Goal: Use online tool/utility: Utilize a website feature to perform a specific function

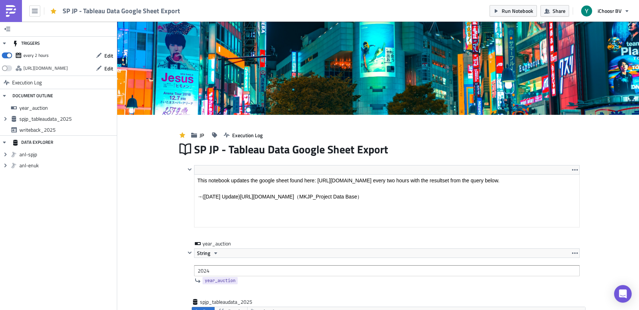
scroll to position [84, 393]
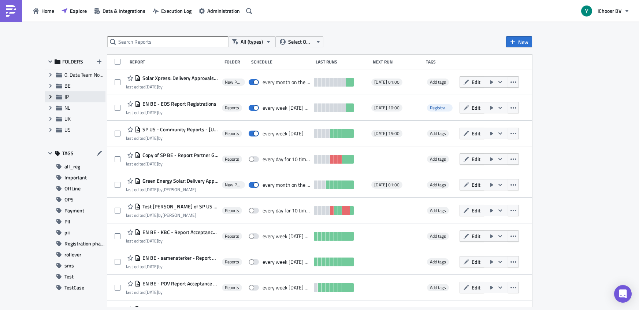
click at [48, 95] on icon "Expand group" at bounding box center [51, 97] width 6 height 6
click at [70, 99] on span "JP" at bounding box center [83, 96] width 39 height 7
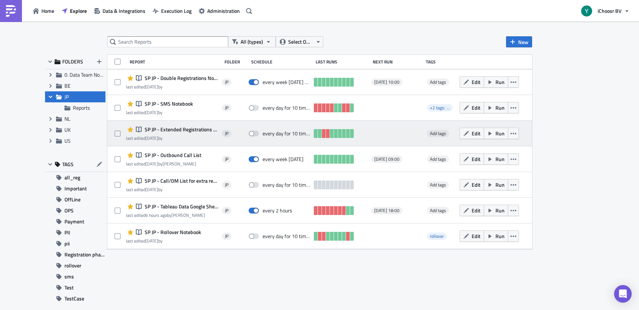
click at [174, 131] on span "SP JP - Extended Registrations export" at bounding box center [180, 129] width 75 height 7
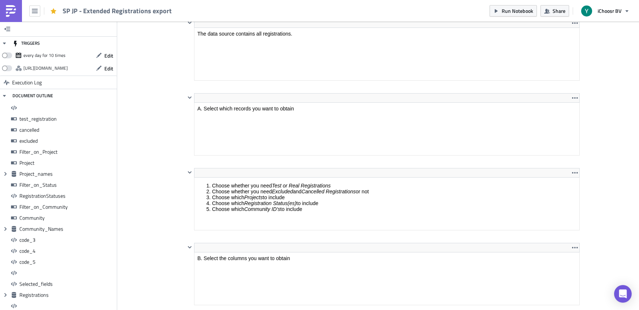
scroll to position [84, 393]
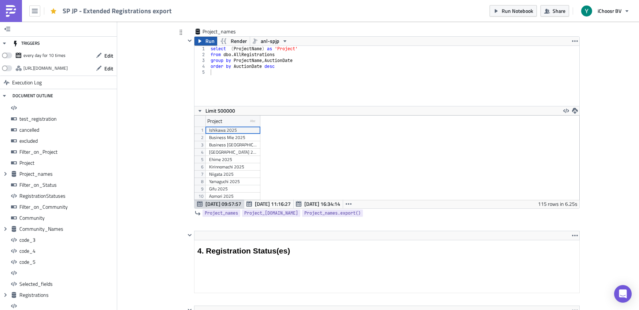
click at [207, 43] on span "Run" at bounding box center [210, 41] width 9 height 9
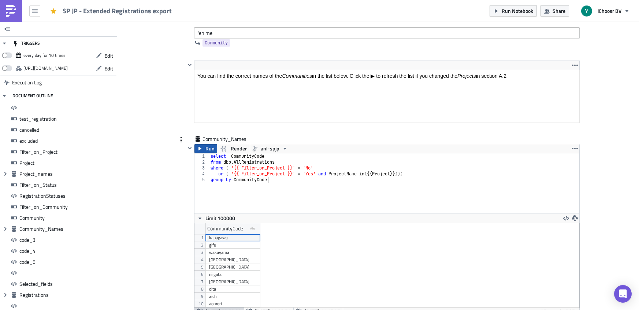
click at [212, 152] on span "Run" at bounding box center [210, 148] width 9 height 9
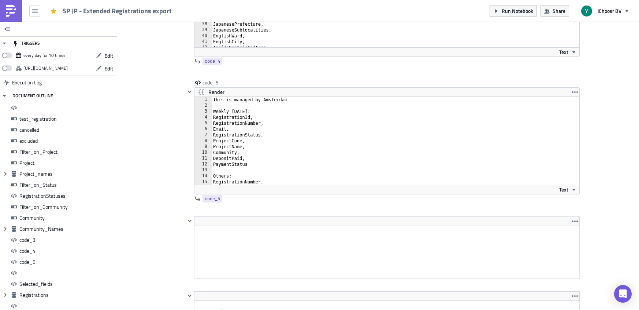
scroll to position [5500, 0]
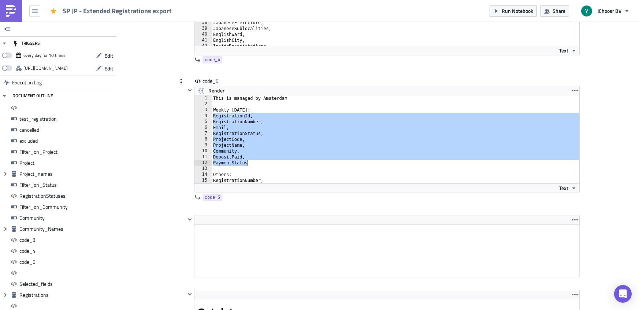
drag, startPoint x: 214, startPoint y: 115, endPoint x: 255, endPoint y: 165, distance: 64.6
click at [255, 165] on div "This is managed by Amsterdam Weekly [DATE]: RegistrationId, RegistrationNumber,…" at bounding box center [400, 145] width 376 height 100
type textarea "PaymentStatus"
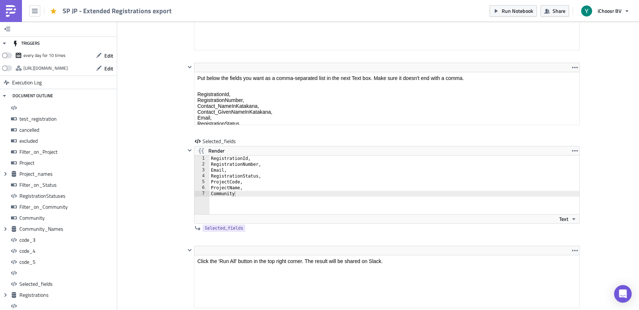
scroll to position [5805, 0]
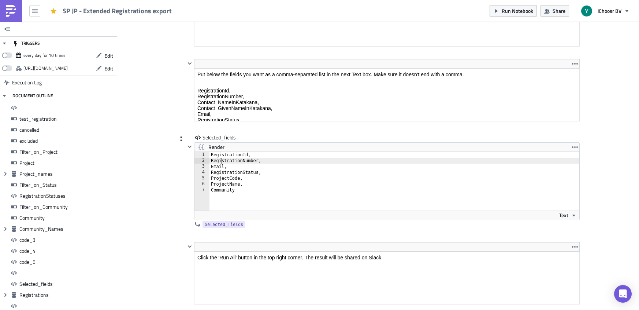
click at [221, 160] on div "RegistrationId, RegistrationNumber, Email, RegistrationStatus, ProjectCode, Pro…" at bounding box center [399, 187] width 378 height 70
type textarea "ProjectName, Community"
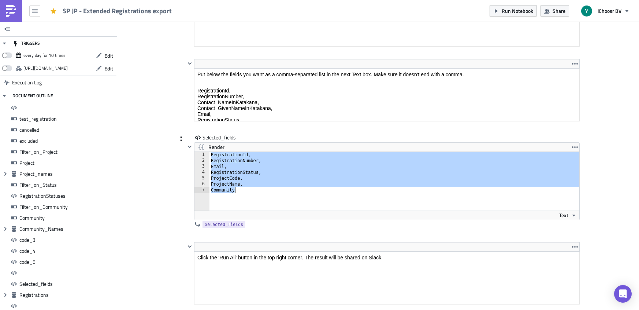
paste textarea
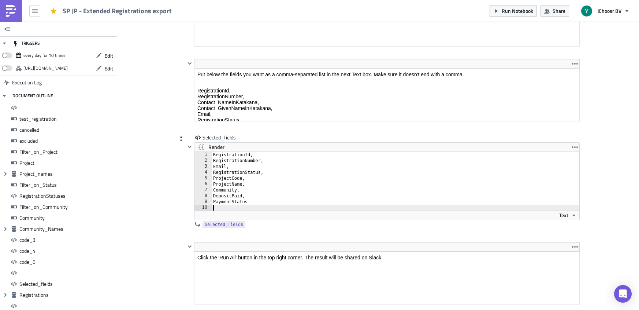
type textarea "PaymentStatus"
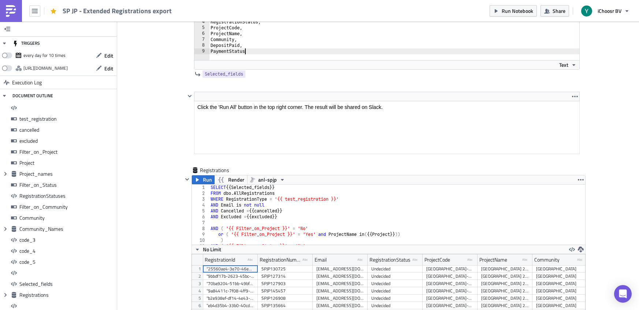
scroll to position [6049, 0]
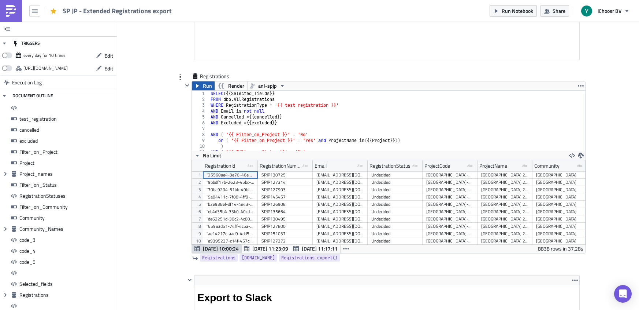
click at [205, 85] on span "Run" at bounding box center [207, 85] width 9 height 9
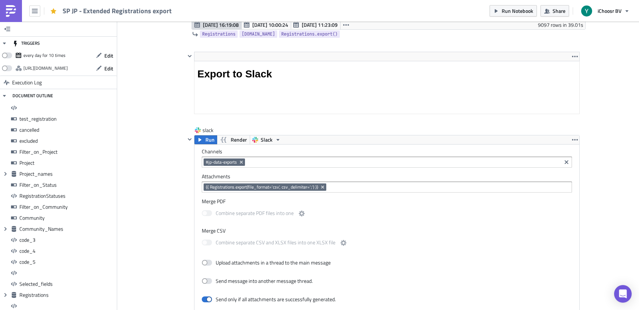
scroll to position [6273, 0]
click at [210, 141] on span "Run" at bounding box center [210, 140] width 9 height 9
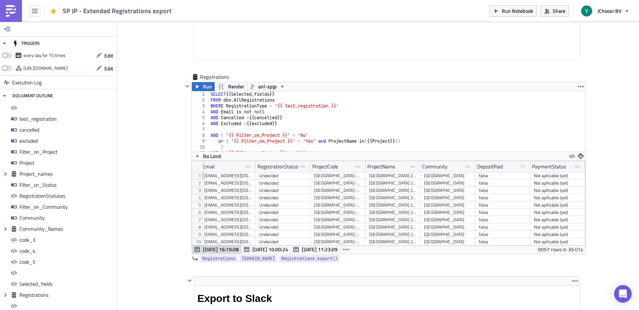
scroll to position [4284, 0]
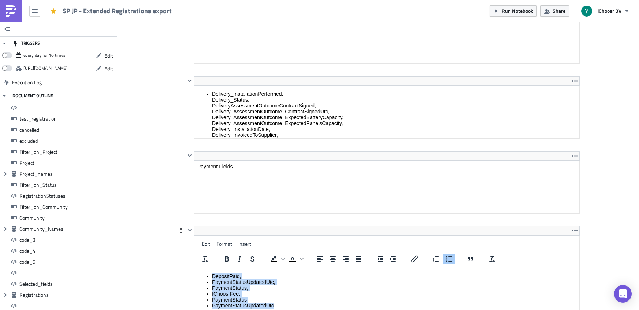
drag, startPoint x: 282, startPoint y: 306, endPoint x: 214, endPoint y: 272, distance: 75.5
click at [214, 273] on ul "DepositPaid, PaymentStatusUpdatedUtc, PaymentStatus, IChoosrFee, PaymentStatus …" at bounding box center [386, 290] width 379 height 35
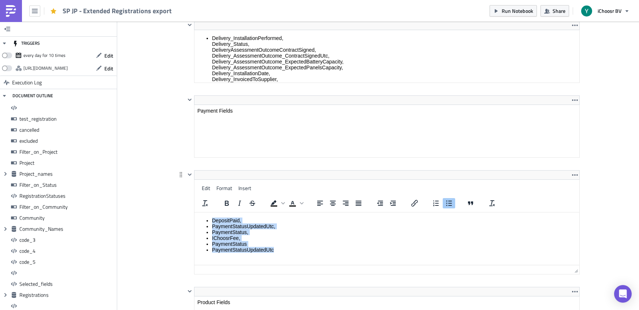
scroll to position [4339, 0]
click at [250, 252] on li "PaymentStatusUpdatedUtc" at bounding box center [394, 250] width 365 height 6
drag, startPoint x: 281, startPoint y: 251, endPoint x: 188, endPoint y: 245, distance: 93.6
click at [194, 245] on html "DepositPaid, PaymentStatusUpdatedUtc, PaymentStatus, IChoosrFee, PaymentStatus …" at bounding box center [386, 234] width 385 height 45
drag, startPoint x: 241, startPoint y: 239, endPoint x: 208, endPoint y: 220, distance: 37.9
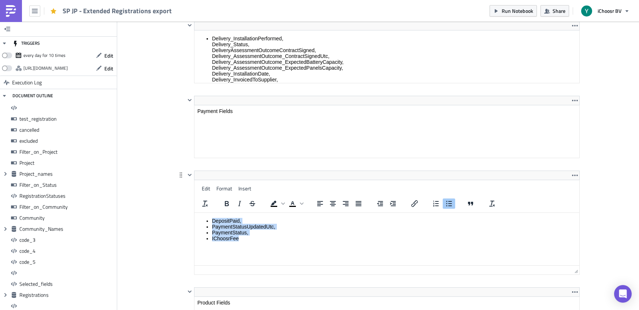
click at [208, 220] on ul "DepositPaid, PaymentStatusUpdatedUtc, PaymentStatus, IChoosrFee" at bounding box center [386, 228] width 379 height 23
copy ul "DepositPaid, PaymentStatusUpdatedUtc, PaymentStatus, IChoosrFee"
click at [247, 233] on li "PaymentStatus," at bounding box center [394, 232] width 365 height 6
drag, startPoint x: 255, startPoint y: 232, endPoint x: 207, endPoint y: 222, distance: 49.1
click at [207, 222] on ul "DepositPaid, PaymentStatusUpdatedUtc, PaymentStatus, IChoosrFee" at bounding box center [386, 228] width 379 height 23
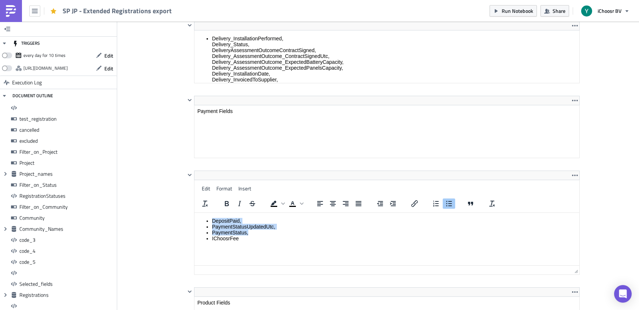
copy ul "DepositPaid, PaymentStatusUpdatedUtc, PaymentStatus,"
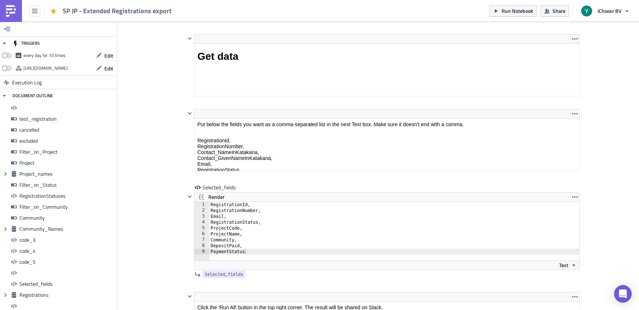
scroll to position [5856, 0]
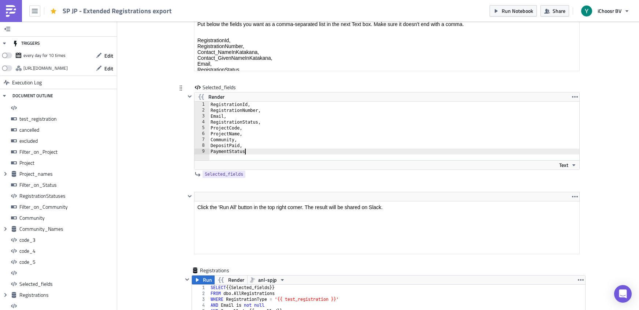
click at [266, 172] on div "RegistrationId, RegistrationNumber, Email, RegistrationStatus, ProjectCode, Pro…" at bounding box center [398, 136] width 379 height 70
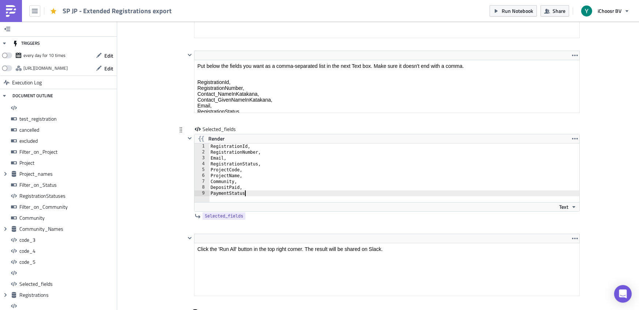
click at [261, 192] on div "RegistrationId, RegistrationNumber, Email, RegistrationStatus, ProjectCode, Pro…" at bounding box center [398, 178] width 379 height 70
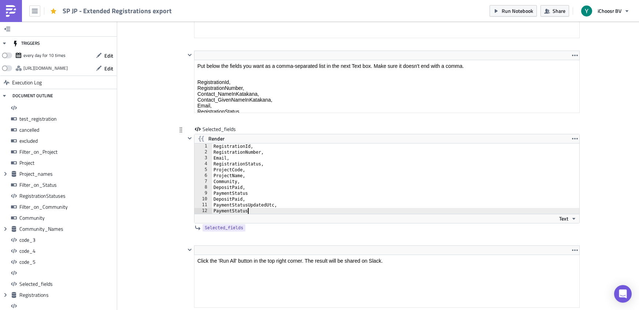
type textarea "PaymentStatus"
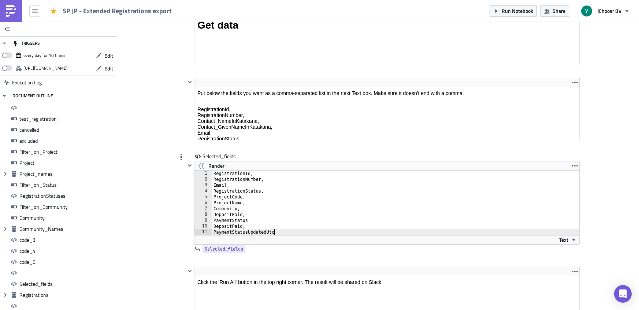
scroll to position [5783, 0]
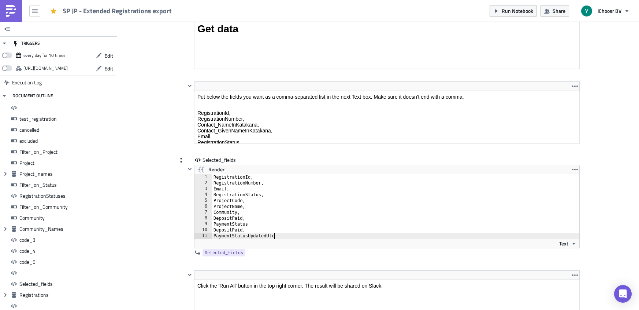
click at [260, 230] on div "RegistrationId, RegistrationNumber, Email, RegistrationStatus, ProjectCode, Pro…" at bounding box center [395, 212] width 367 height 76
type textarea "DepositPaid,"
type textarea "PaymentStatus"
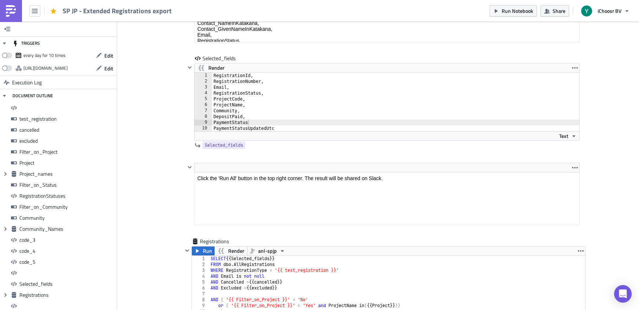
scroll to position [5897, 0]
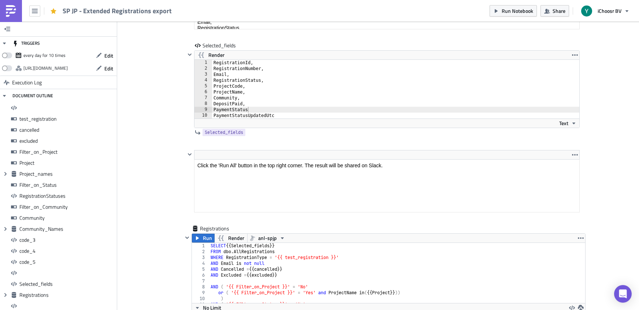
click at [204, 243] on div "1 2 3 4 5 6 7 8 9 10 11 12 SELECT {{ Selected_fields }} FROM dbo . AllRegistrat…" at bounding box center [388, 273] width 393 height 60
click at [204, 238] on span "Run" at bounding box center [207, 237] width 9 height 9
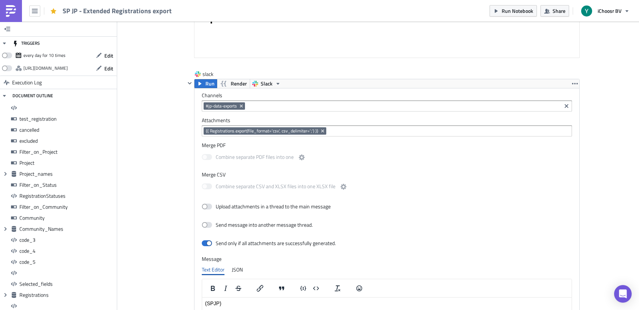
scroll to position [6355, 0]
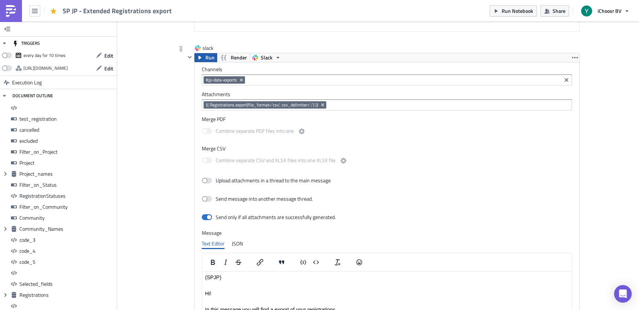
click at [207, 54] on span "Run" at bounding box center [210, 57] width 9 height 9
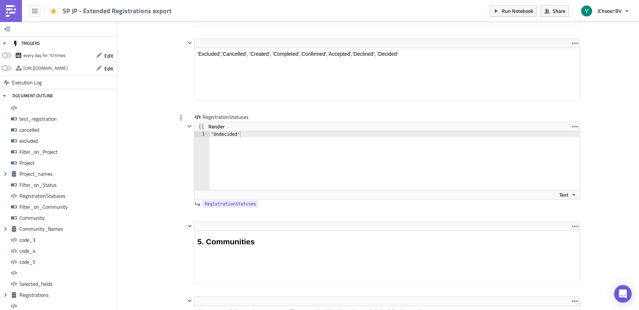
scroll to position [2298, 0]
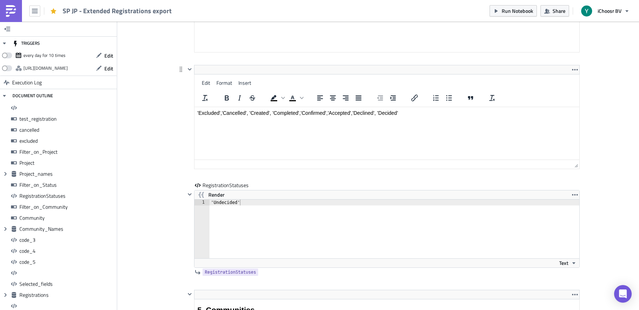
click at [341, 107] on html "'Excluded','Cancelled', 'Created', 'Completed','Confirmed','Accepted','Declined…" at bounding box center [386, 113] width 385 height 12
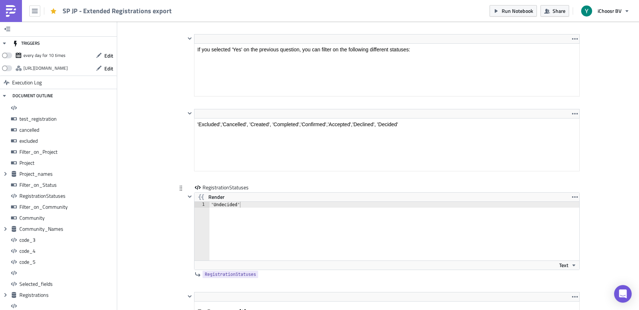
scroll to position [2180, 0]
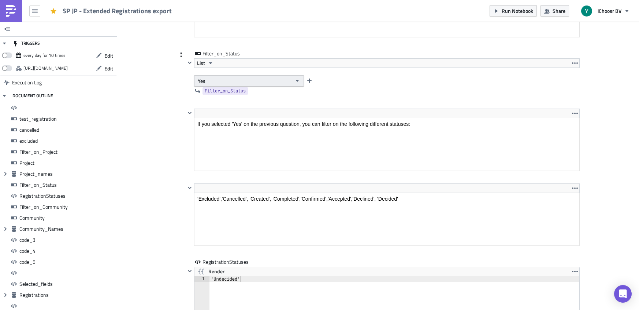
click at [260, 82] on button "Yes" at bounding box center [249, 80] width 110 height 11
click at [203, 105] on div "No" at bounding box center [229, 104] width 61 height 7
click at [212, 81] on button "No" at bounding box center [249, 80] width 110 height 11
click at [210, 91] on div "Yes" at bounding box center [229, 93] width 61 height 7
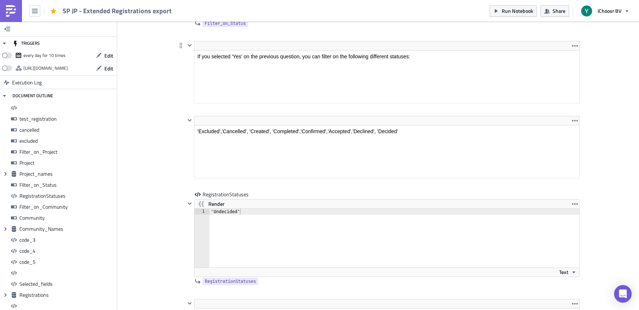
scroll to position [2257, 0]
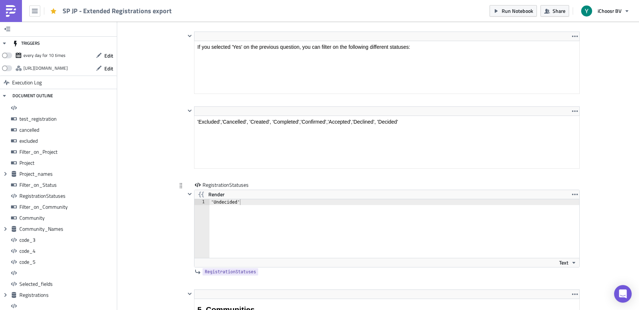
click at [225, 203] on div "'Undecided'" at bounding box center [399, 234] width 379 height 70
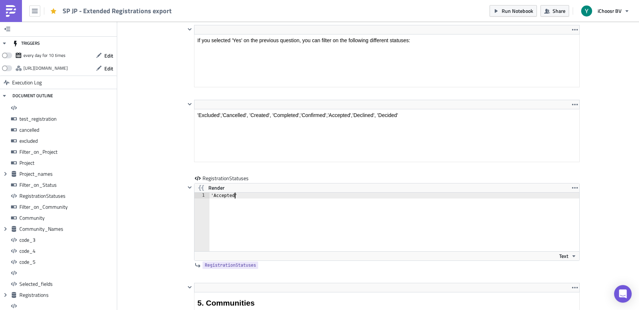
type textarea "'Accepted'"
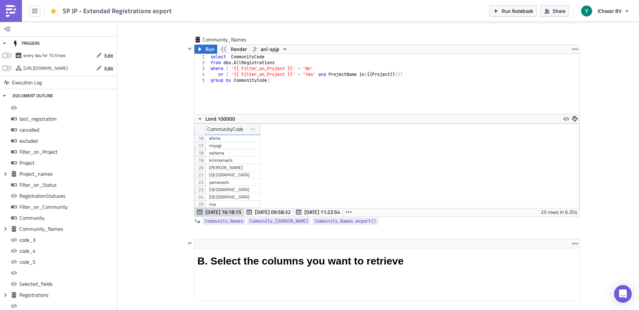
scroll to position [2926, 0]
click at [215, 45] on div "Run Render anl-spjp 1 2 3 4 5 select CommunityCode from dbo . AllRegistrations …" at bounding box center [387, 131] width 386 height 172
click at [207, 49] on span "Run" at bounding box center [210, 49] width 9 height 9
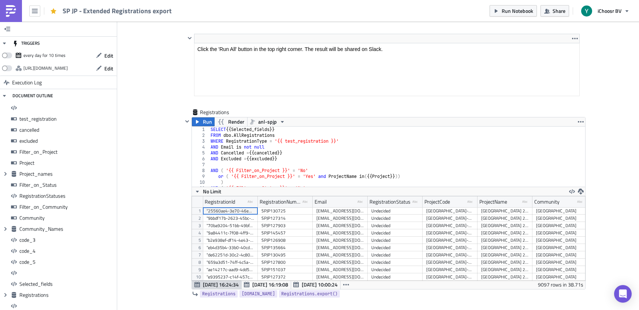
scroll to position [6051, 0]
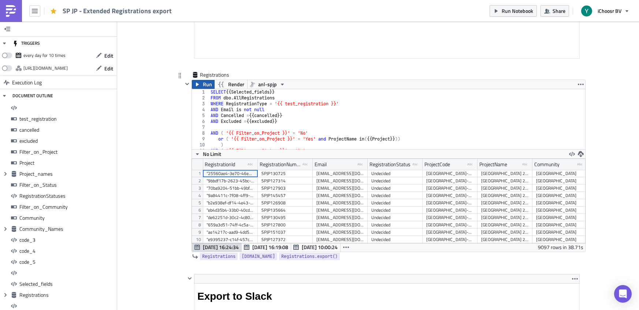
click at [207, 86] on span "Run" at bounding box center [207, 84] width 9 height 9
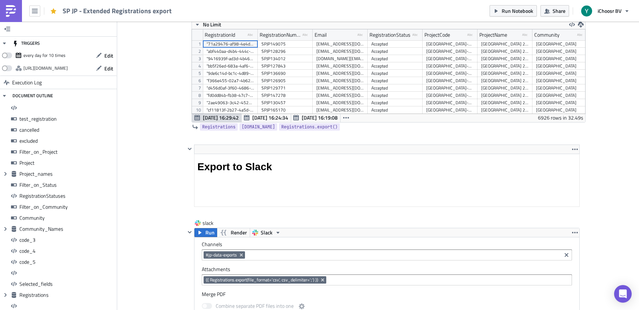
scroll to position [84, 393]
click at [205, 233] on button "Run" at bounding box center [206, 232] width 23 height 9
